Goal: Task Accomplishment & Management: Manage account settings

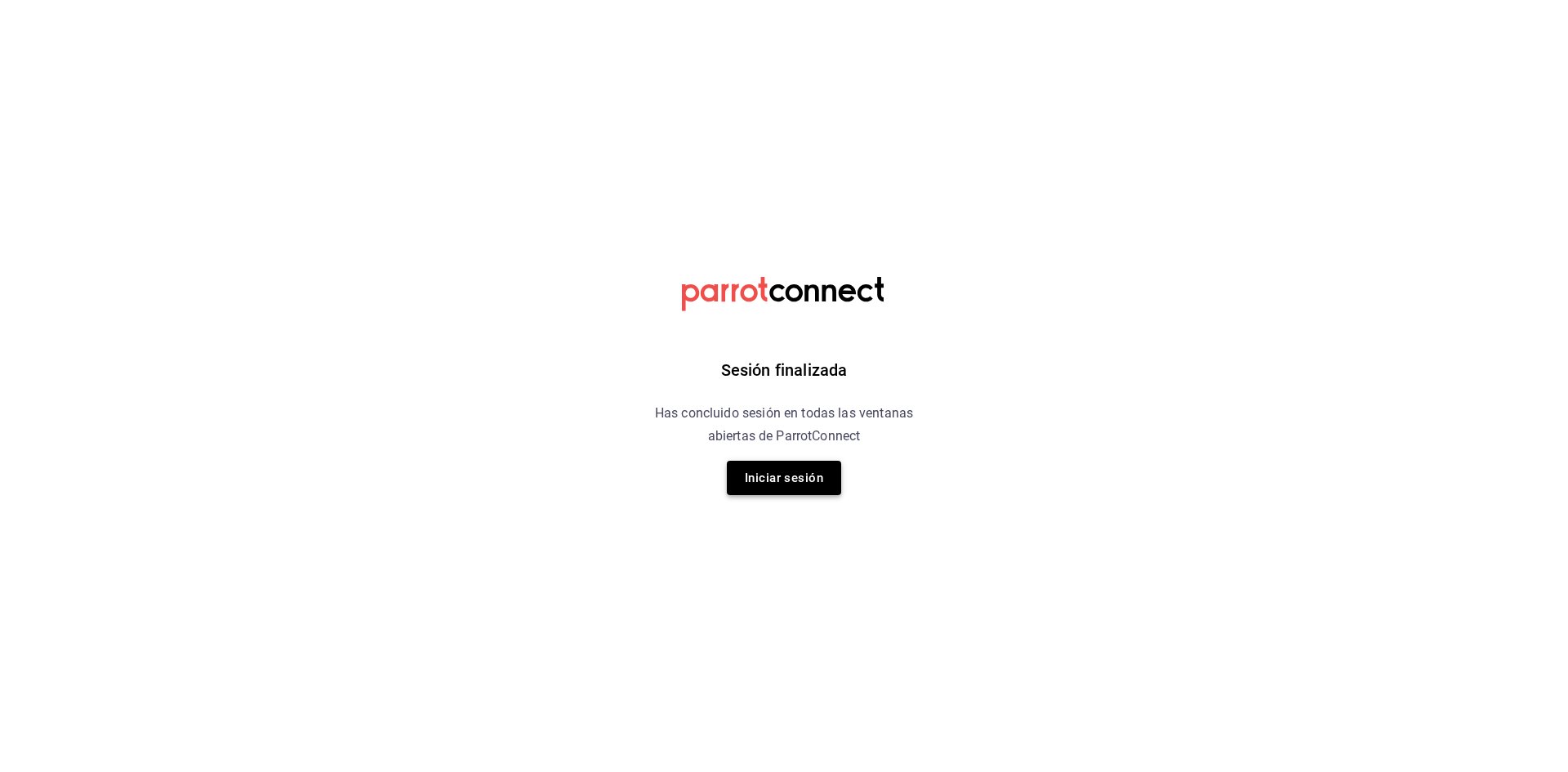
click at [805, 463] on button "Iniciar sesión" at bounding box center [783, 478] width 114 height 34
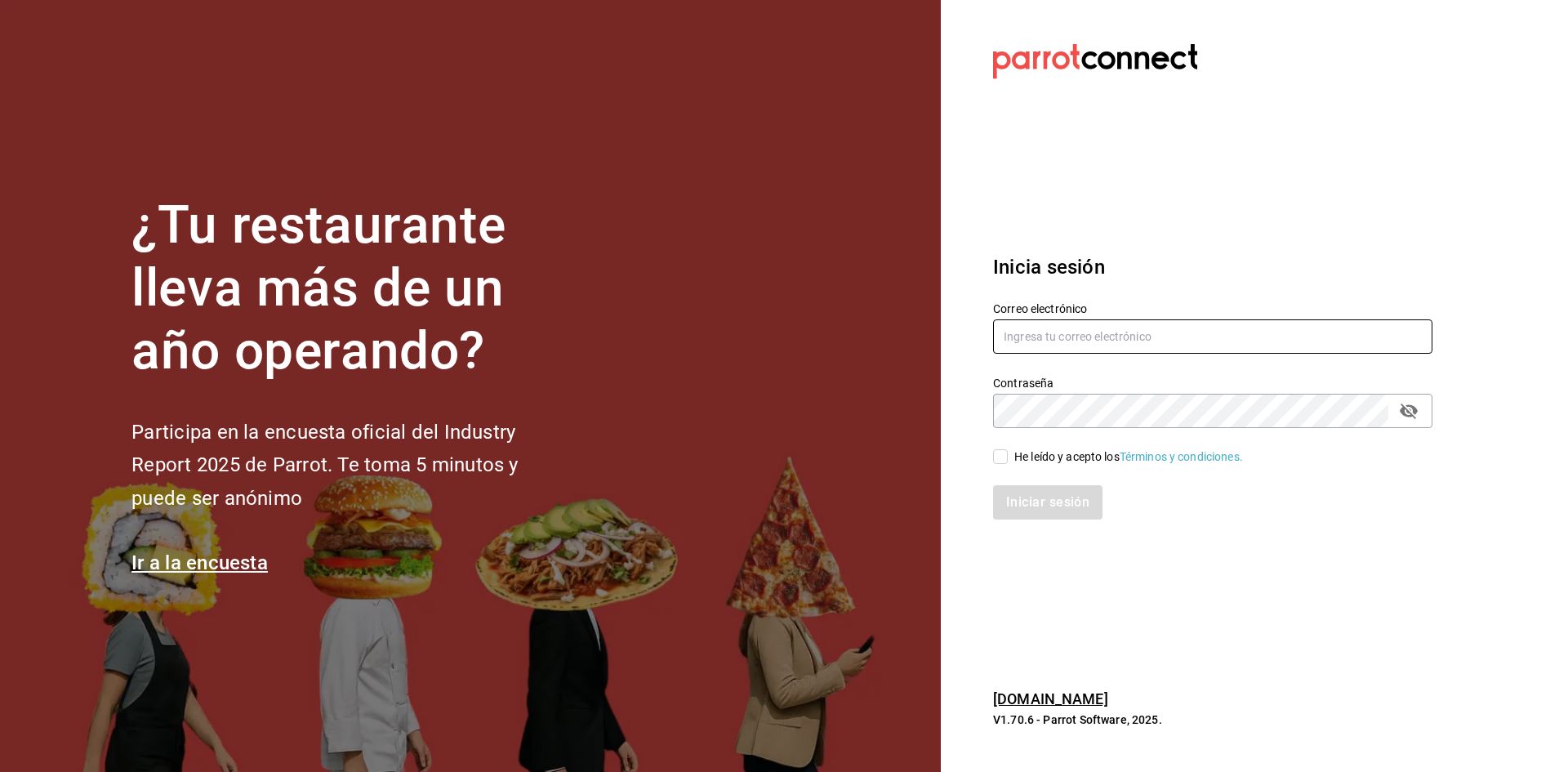
type input "carmenruiz40@hotmail.com"
click at [1001, 455] on input "He leído y acepto los Términos y condiciones." at bounding box center [1000, 456] width 15 height 15
checkbox input "true"
click at [1044, 513] on button "Iniciar sesión" at bounding box center [1048, 502] width 111 height 34
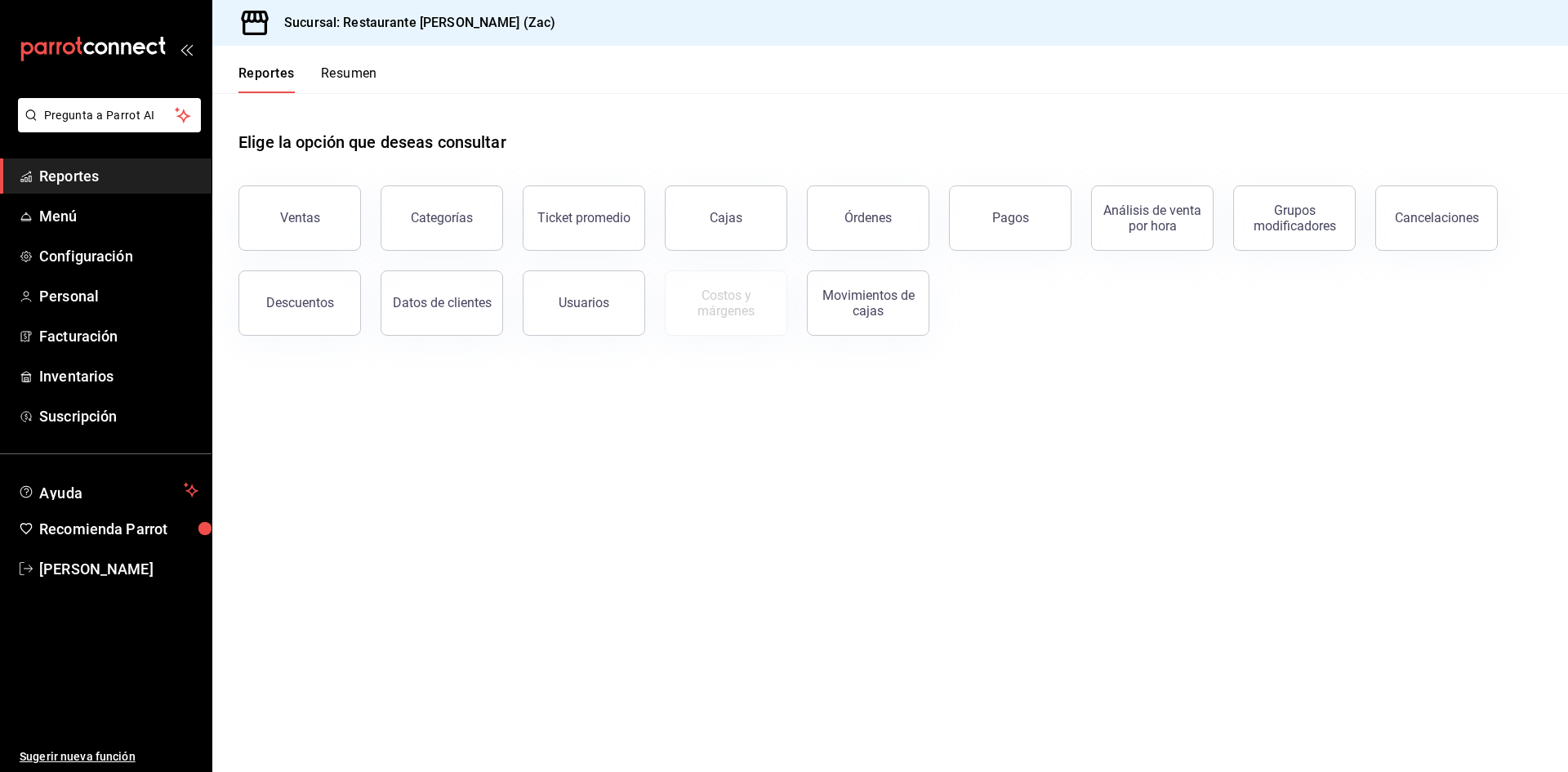
click at [93, 175] on span "Reportes" at bounding box center [118, 176] width 159 height 22
click at [321, 226] on button "Ventas" at bounding box center [300, 218] width 123 height 65
